Goal: Find specific page/section: Find specific page/section

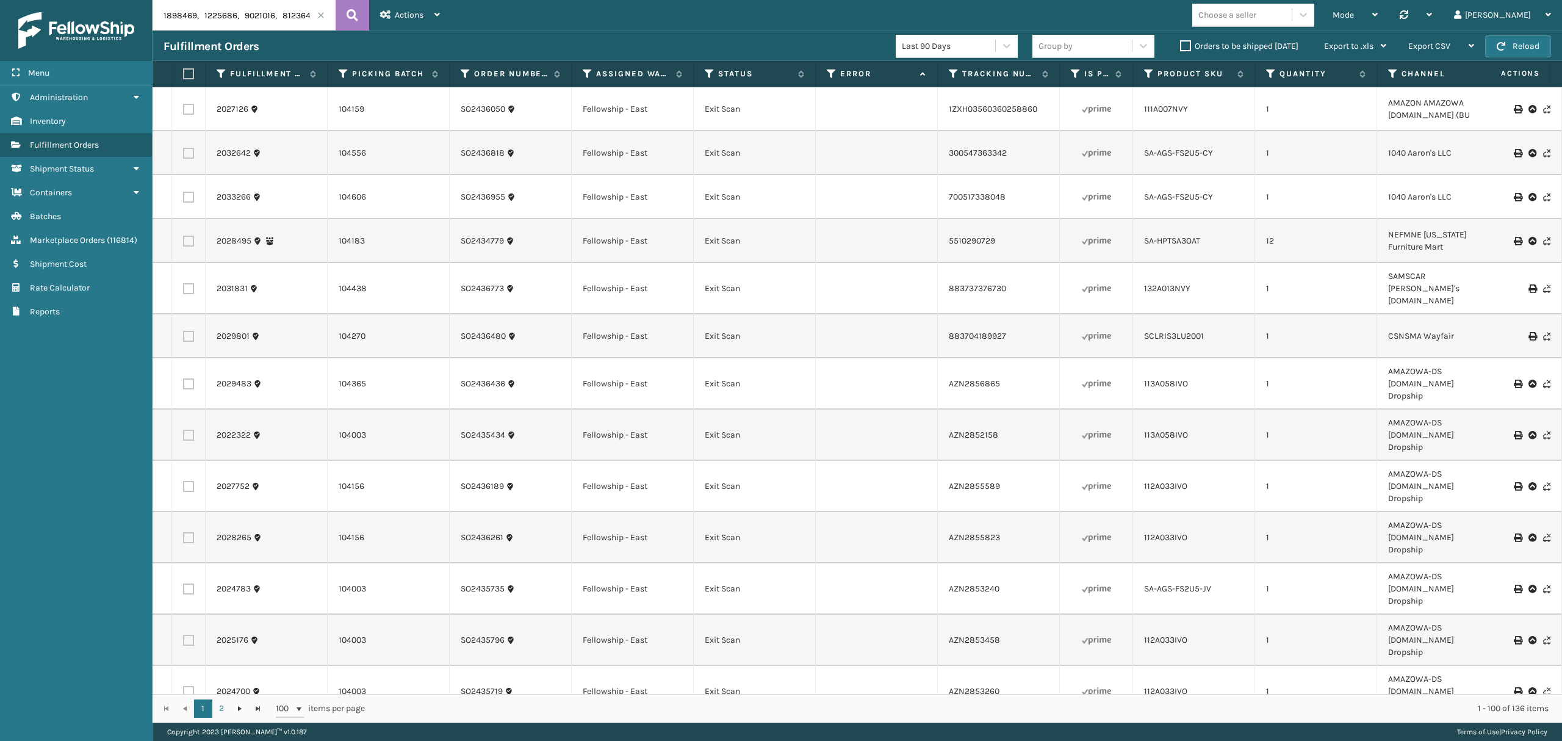
click at [318, 17] on span at bounding box center [320, 15] width 7 height 7
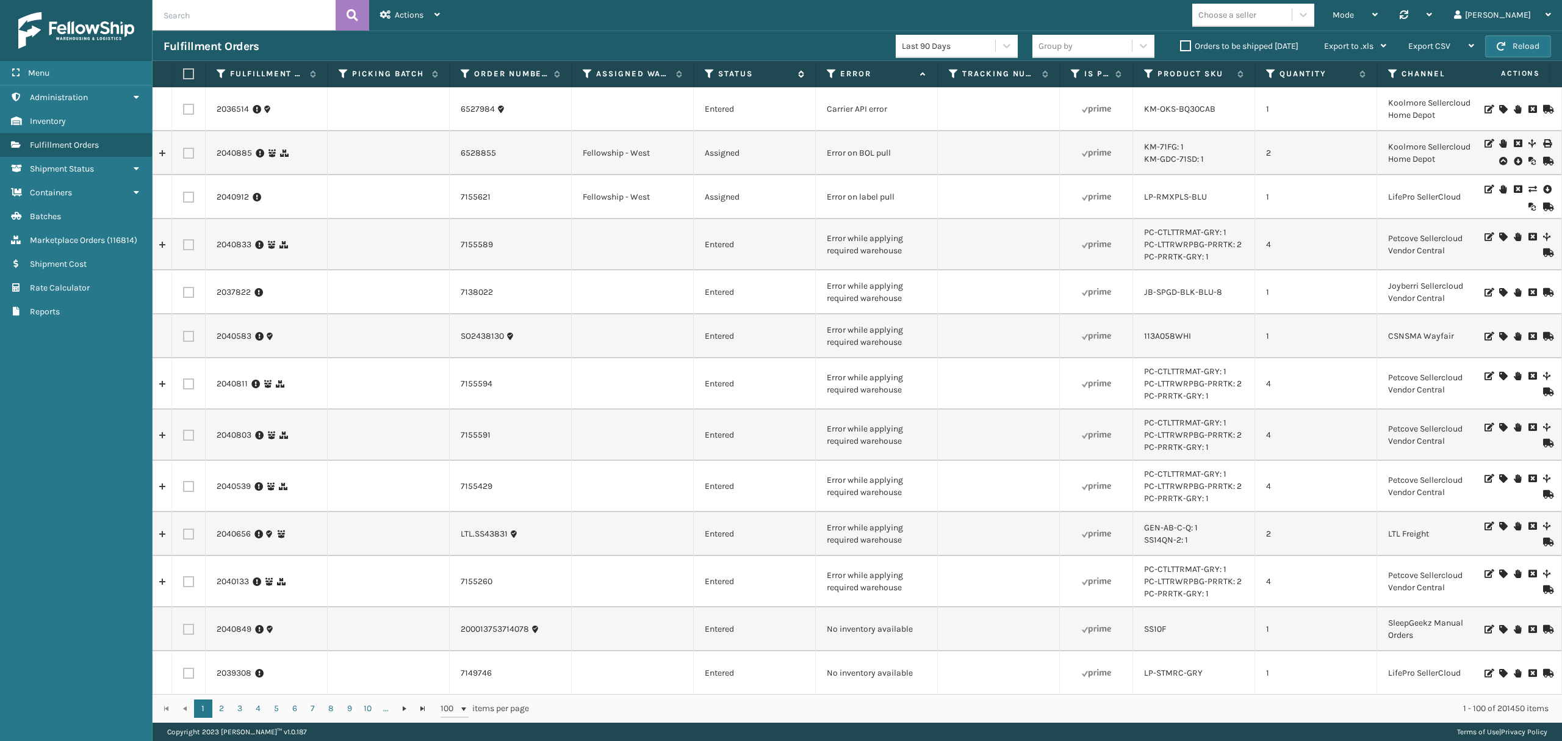
click at [709, 72] on icon at bounding box center [710, 73] width 10 height 11
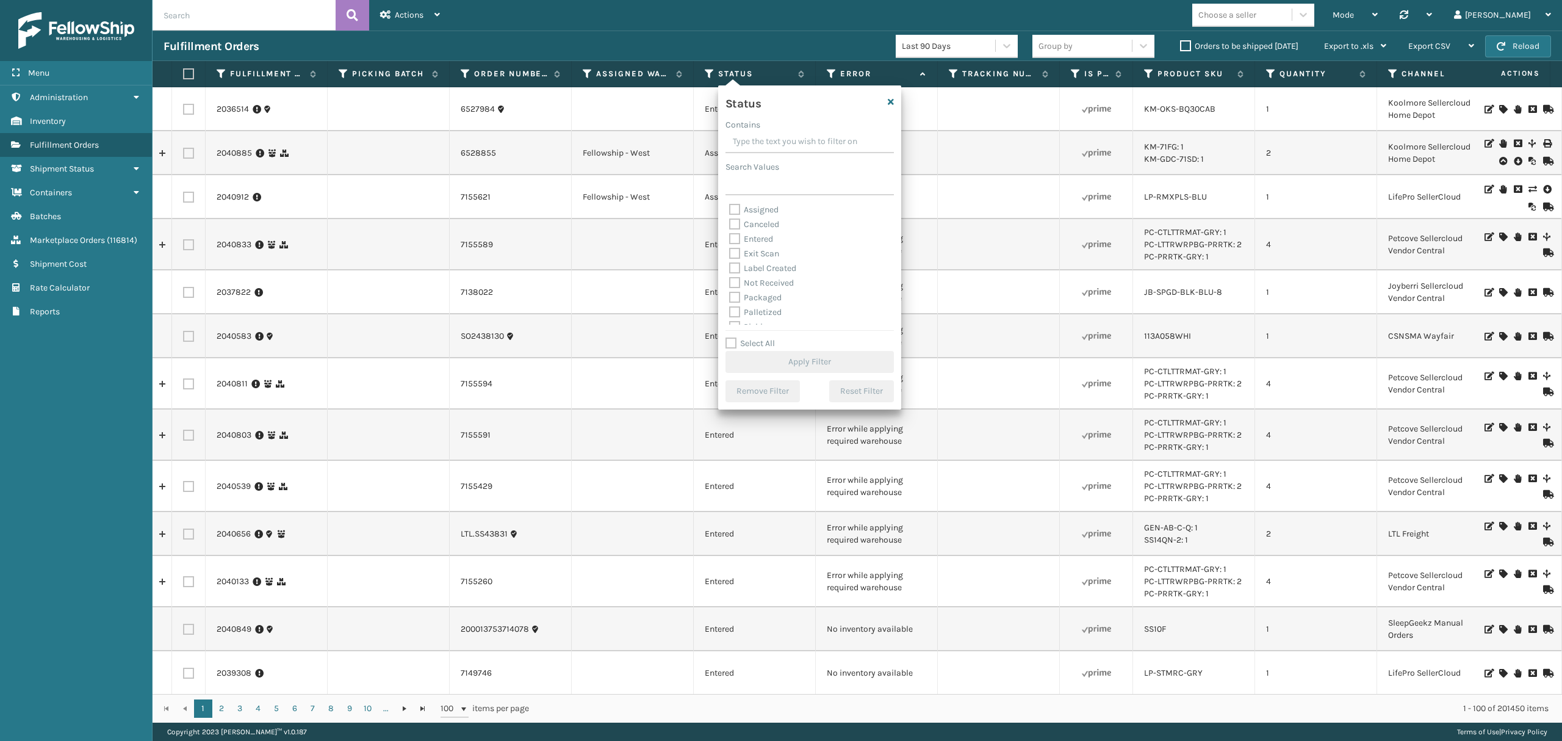
click at [752, 310] on label "Palletized" at bounding box center [755, 312] width 52 height 10
click at [730, 310] on input "Palletized" at bounding box center [729, 309] width 1 height 8
checkbox input "true"
click at [780, 356] on button "Apply Filter" at bounding box center [809, 362] width 168 height 22
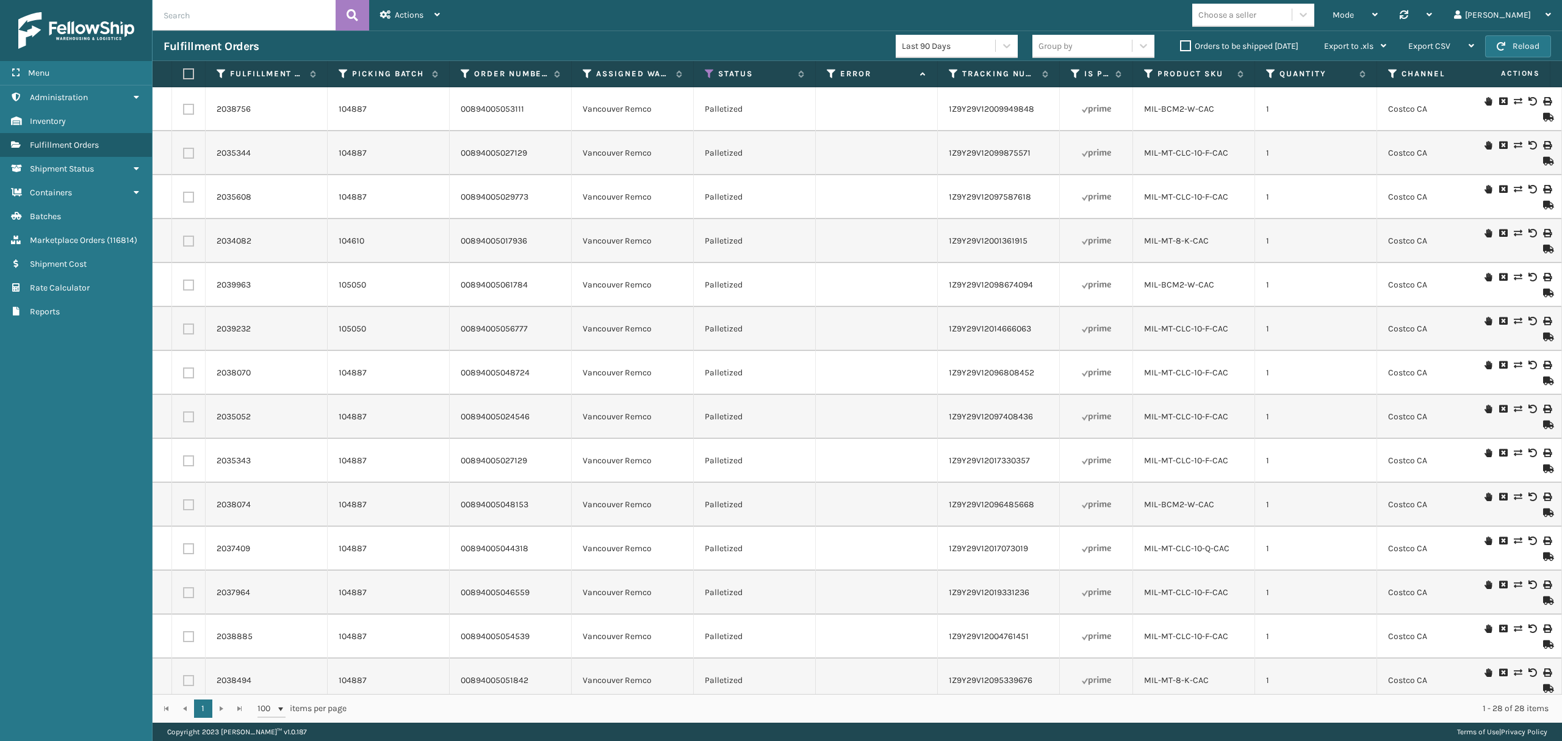
click at [585, 81] on th "Assigned Warehouse" at bounding box center [633, 74] width 122 height 26
click at [587, 74] on icon at bounding box center [588, 73] width 10 height 11
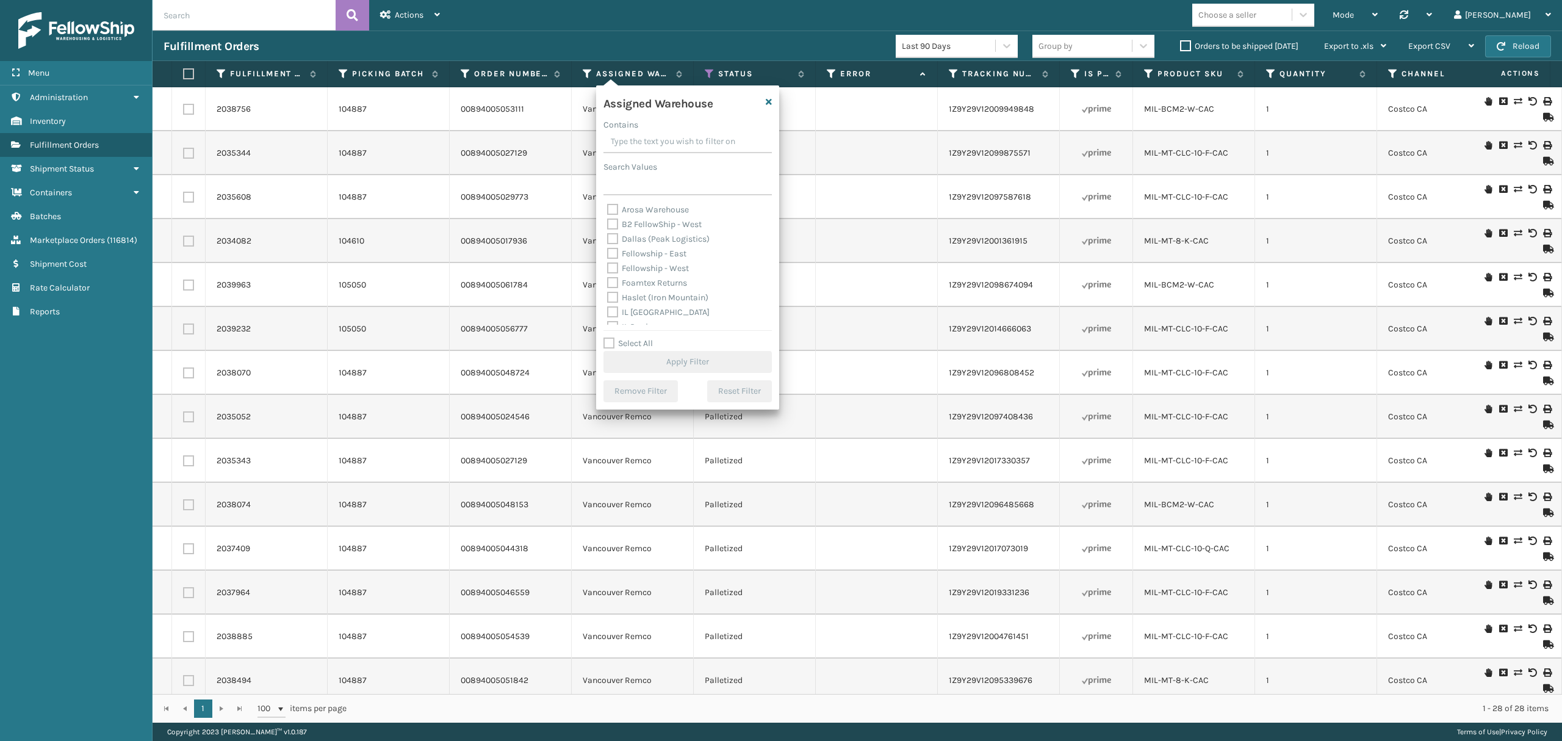
click at [660, 252] on label "Fellowship - East" at bounding box center [646, 253] width 79 height 10
click at [608, 252] on input "Fellowship - East" at bounding box center [607, 250] width 1 height 8
checkbox input "true"
click at [660, 263] on label "Fellowship - West" at bounding box center [648, 268] width 82 height 10
click at [608, 262] on input "Fellowship - West" at bounding box center [607, 265] width 1 height 8
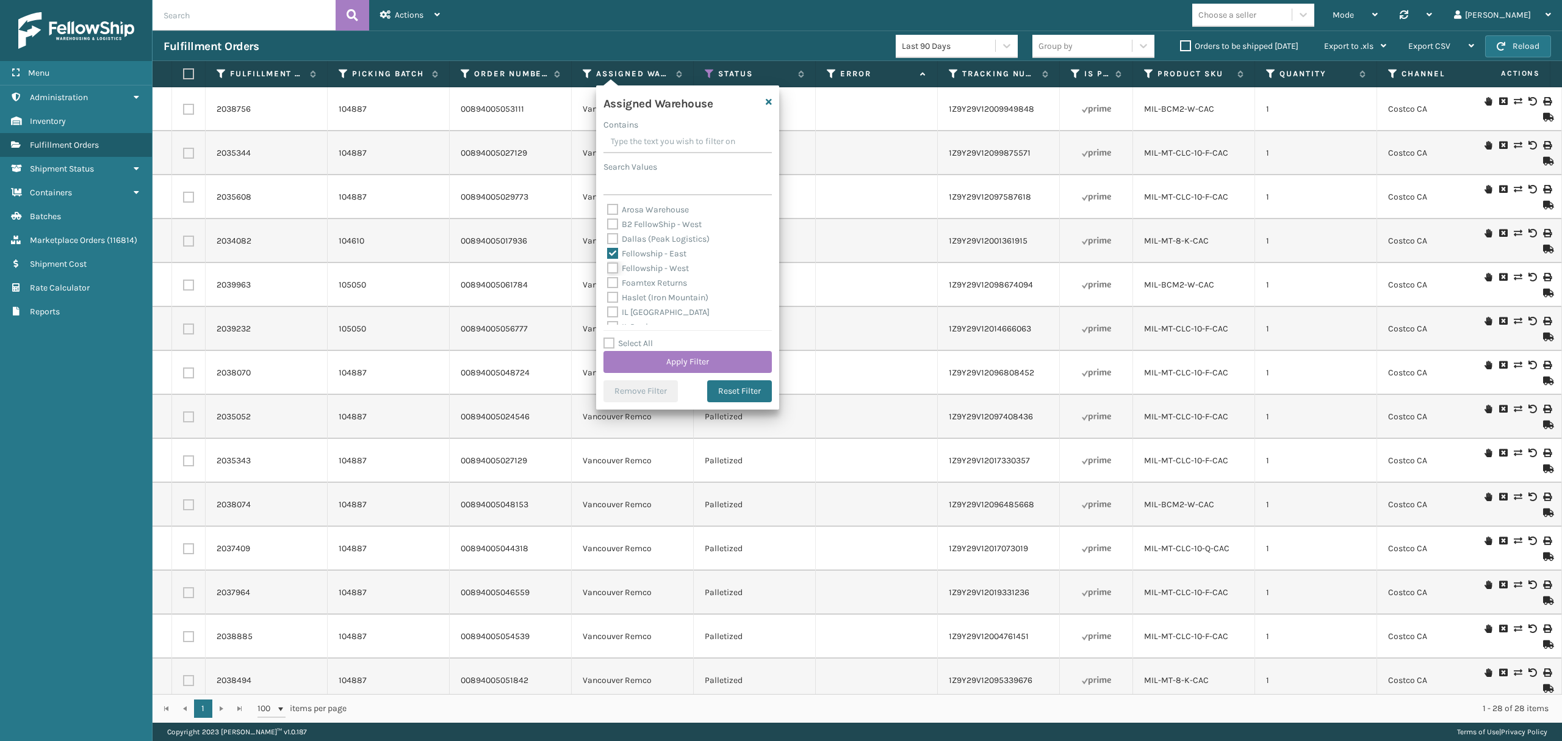
checkbox input "true"
click at [657, 351] on button "Apply Filter" at bounding box center [687, 362] width 168 height 22
